Goal: Task Accomplishment & Management: Manage account settings

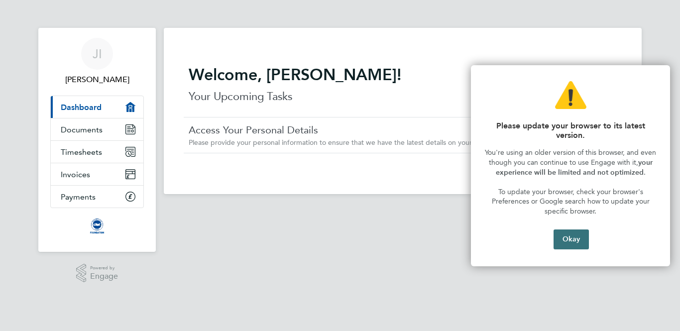
click at [570, 239] on button "Okay" at bounding box center [570, 239] width 35 height 20
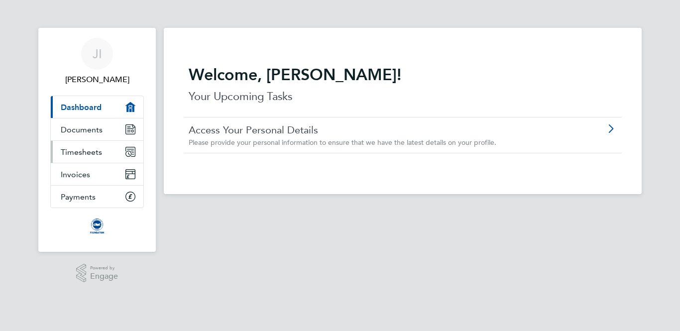
click at [122, 152] on link "Timesheets" at bounding box center [97, 152] width 93 height 22
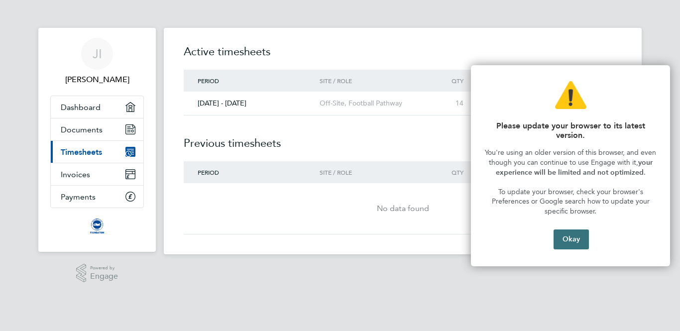
click at [577, 242] on button "Okay" at bounding box center [570, 239] width 35 height 20
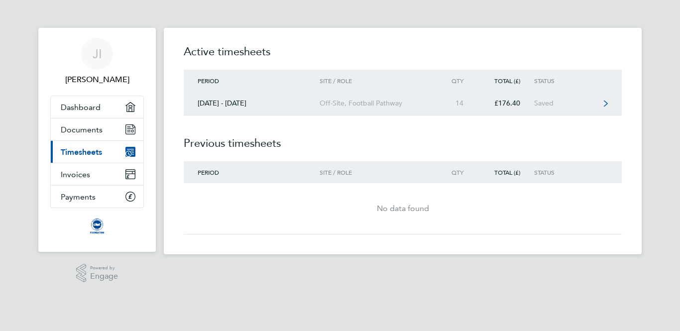
click at [302, 97] on link "[DATE] - [DATE] Off-Site, Football Pathway 14 £176.40 Saved" at bounding box center [403, 104] width 438 height 24
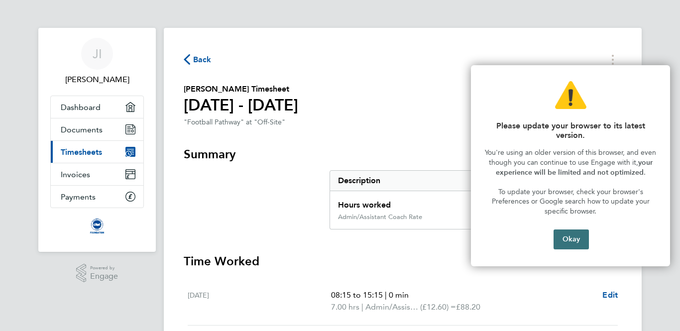
click at [571, 235] on button "Okay" at bounding box center [570, 239] width 35 height 20
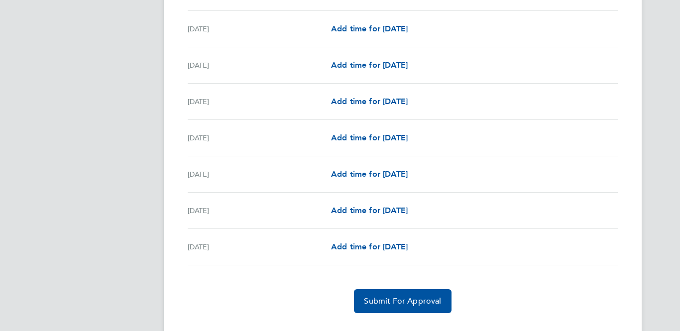
scroll to position [929, 0]
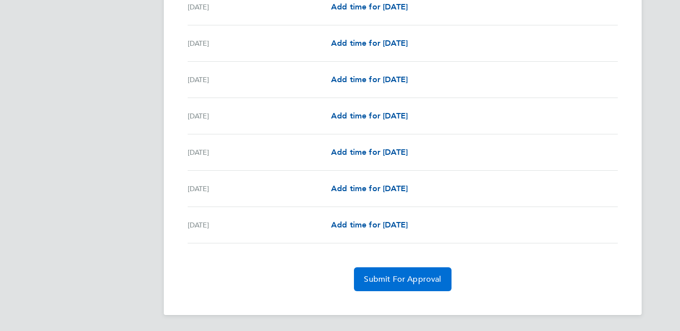
click at [400, 274] on span "Submit For Approval" at bounding box center [402, 279] width 77 height 10
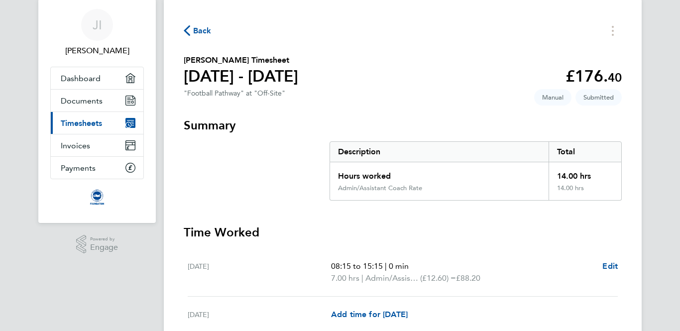
scroll to position [4, 0]
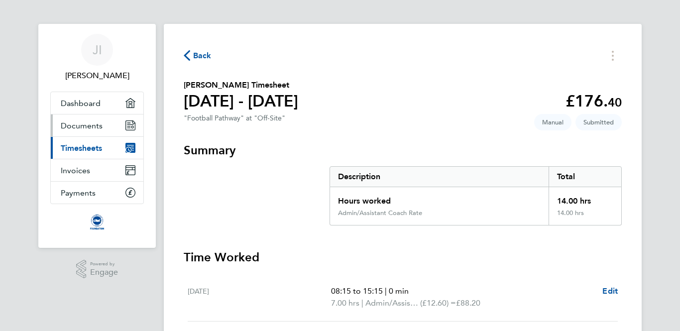
click at [96, 128] on span "Documents" at bounding box center [82, 125] width 42 height 9
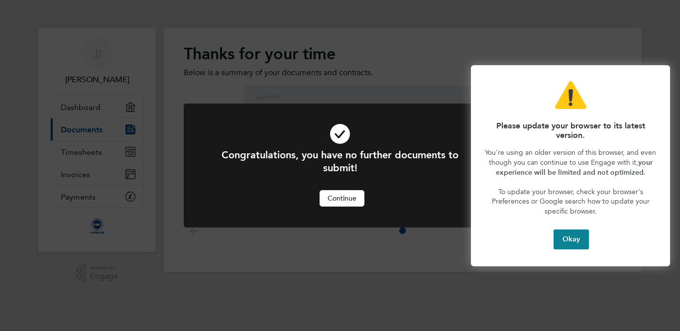
click at [94, 110] on div "Congratulations, you have no further documents to submit! Cancel Continue" at bounding box center [340, 165] width 680 height 331
click at [568, 244] on button "Okay" at bounding box center [570, 239] width 35 height 20
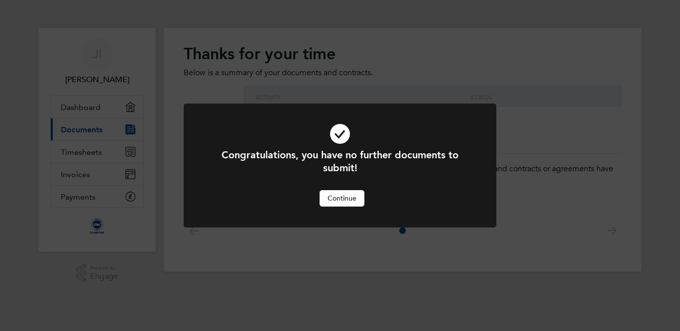
click at [355, 200] on button "Continue" at bounding box center [341, 198] width 45 height 16
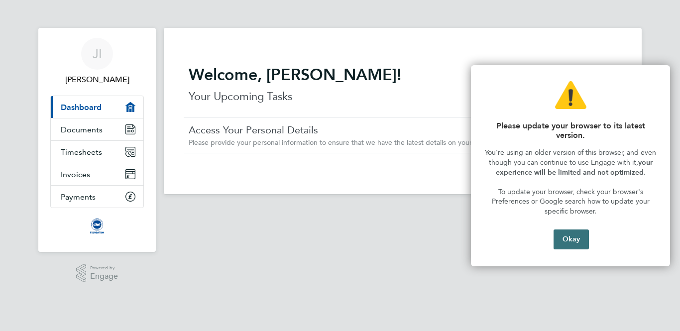
click at [575, 242] on button "Okay" at bounding box center [570, 239] width 35 height 20
